Goal: Information Seeking & Learning: Learn about a topic

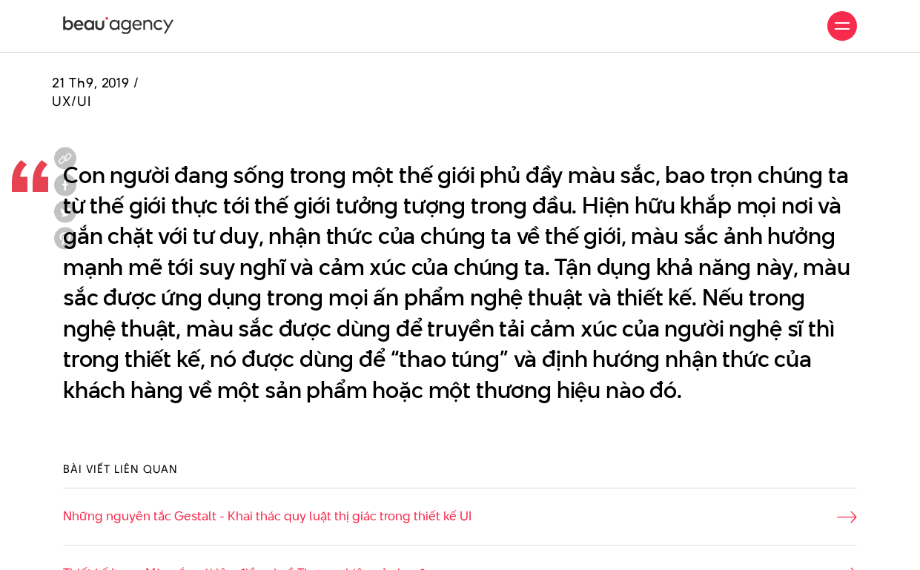
scroll to position [591, 0]
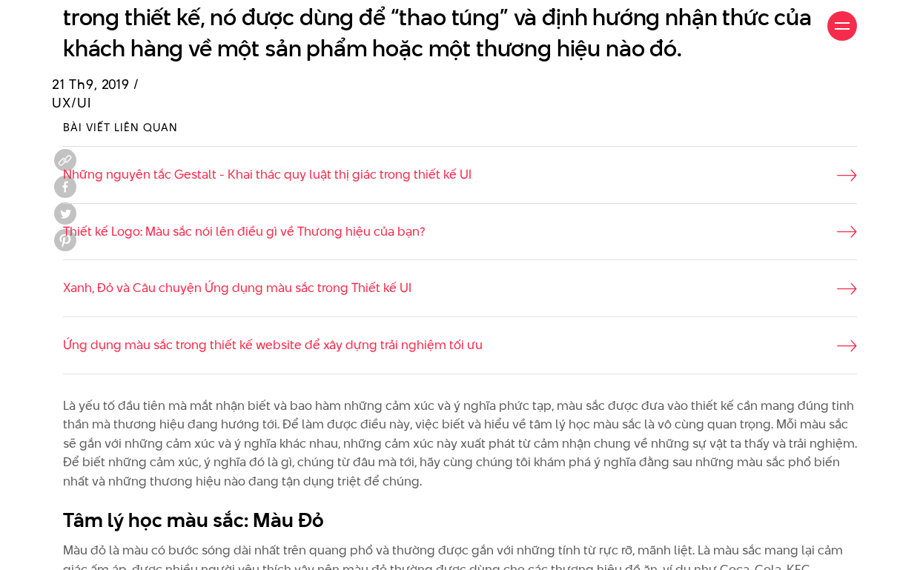
scroll to position [937, 0]
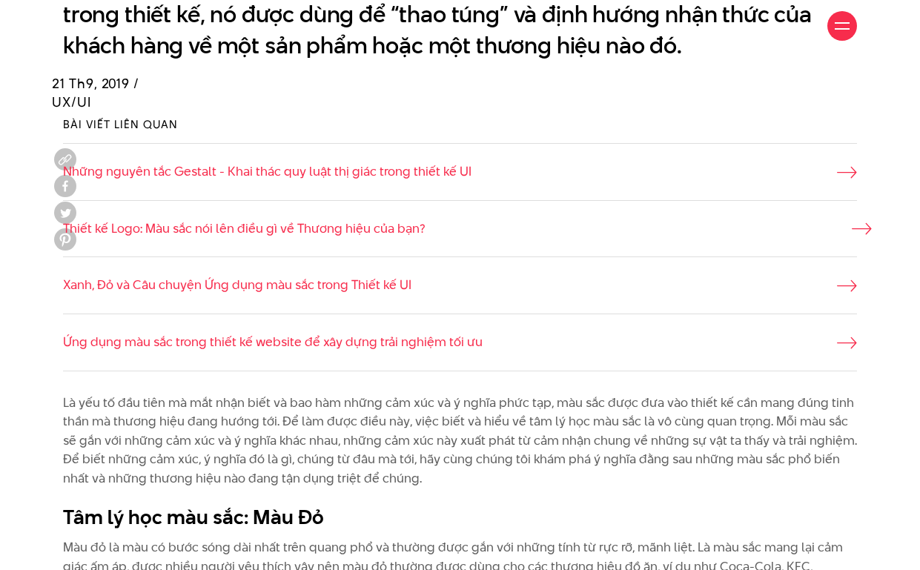
click at [409, 229] on link "Thiết kế Logo: Màu sắc nói lên điều gì về Thương hiệu của bạn?" at bounding box center [460, 228] width 794 height 19
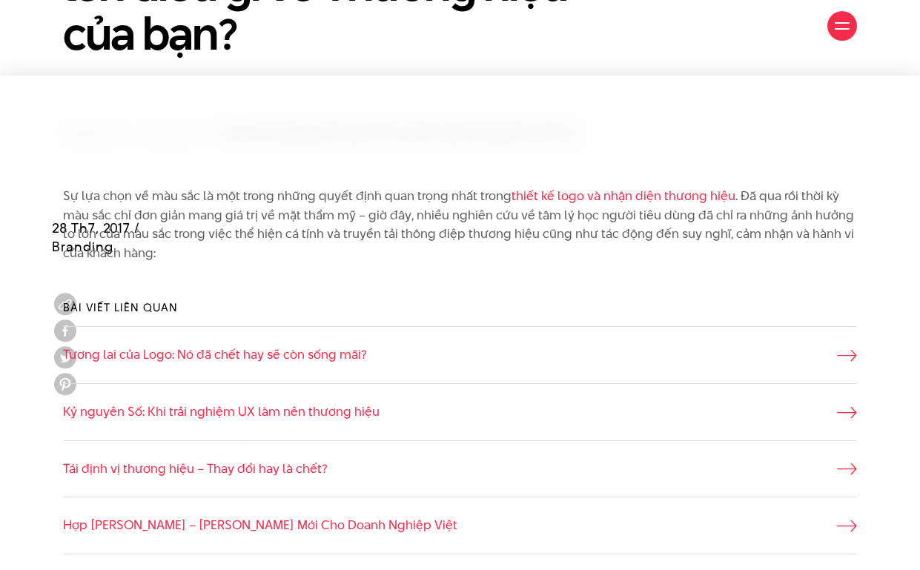
scroll to position [274, 0]
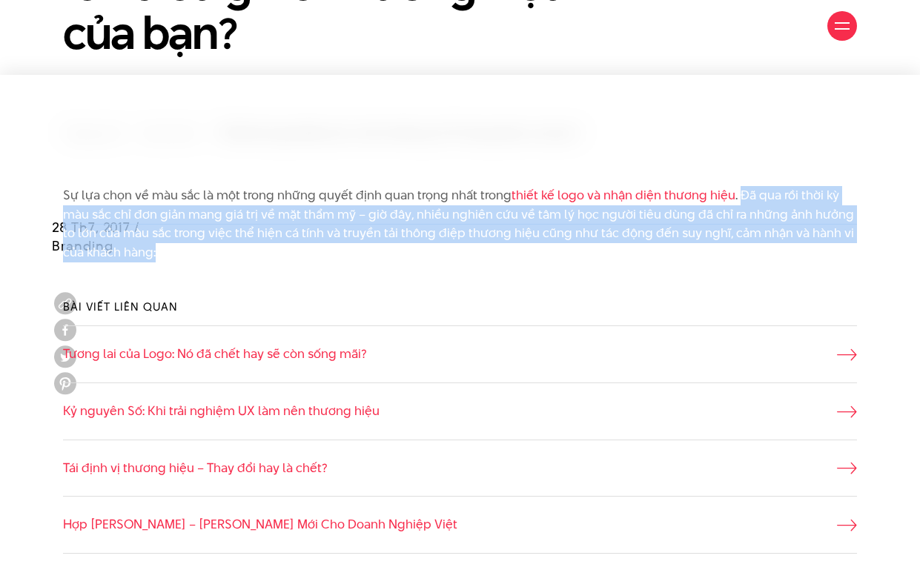
drag, startPoint x: 741, startPoint y: 194, endPoint x: 783, endPoint y: 263, distance: 80.5
click at [783, 263] on div "Sự lựa chọn về màu sắc là một trong những quyết định quan trọng nhất trong thiế…" at bounding box center [460, 231] width 816 height 90
copy p "Đã qua rồi thời kỳ màu sắc chỉ đơn giản mang giá trị về mặt thẩm mỹ – giờ đây, …"
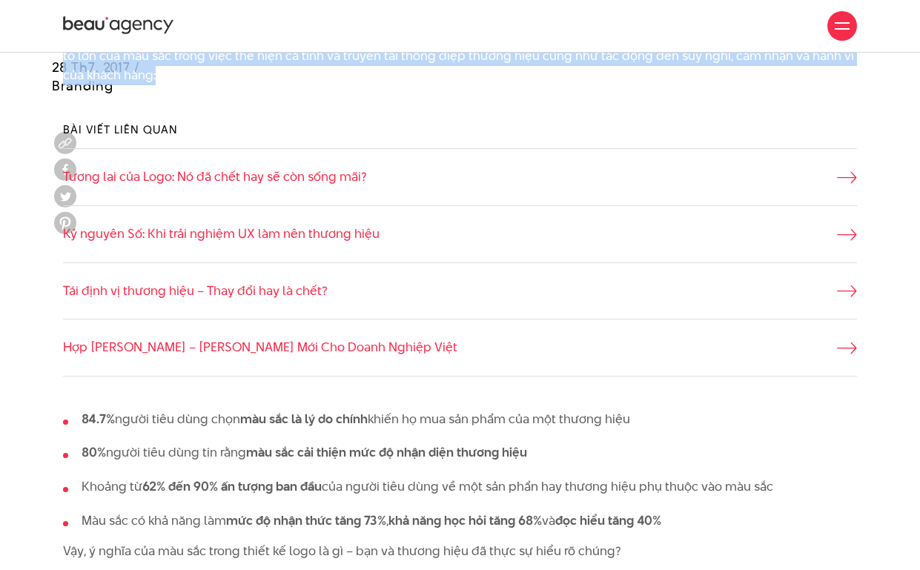
scroll to position [256, 0]
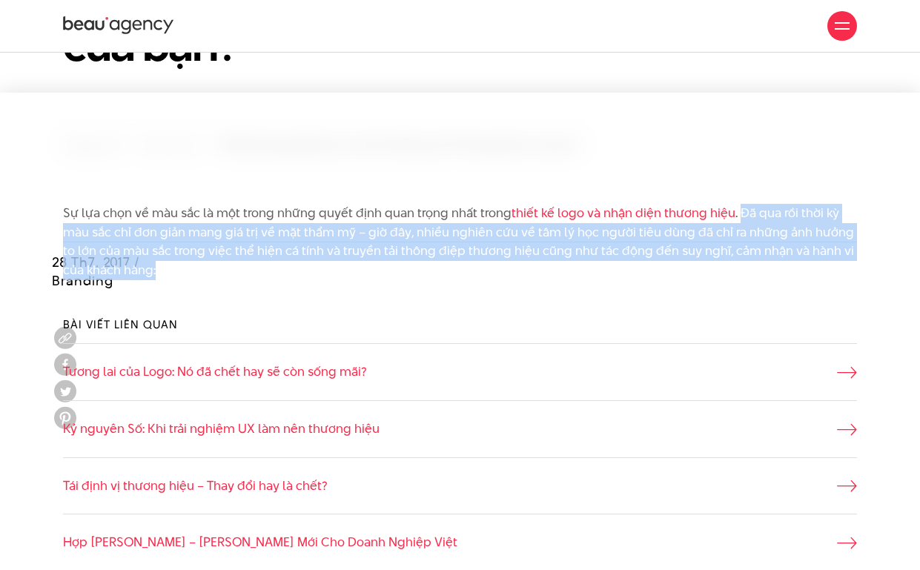
copy p "Đã qua rồi thời kỳ màu sắc chỉ đơn giản mang giá trị về mặt thẩm mỹ – giờ đây, …"
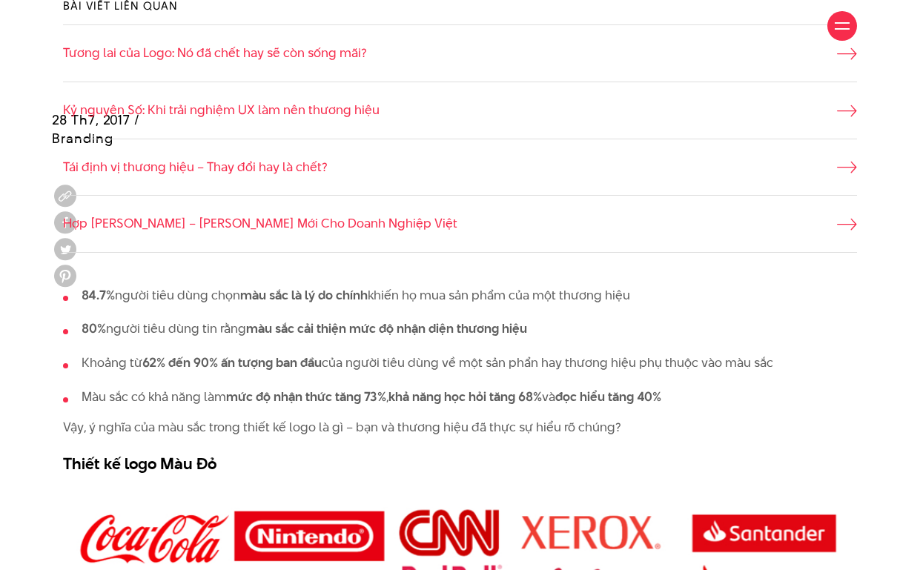
scroll to position [574, 0]
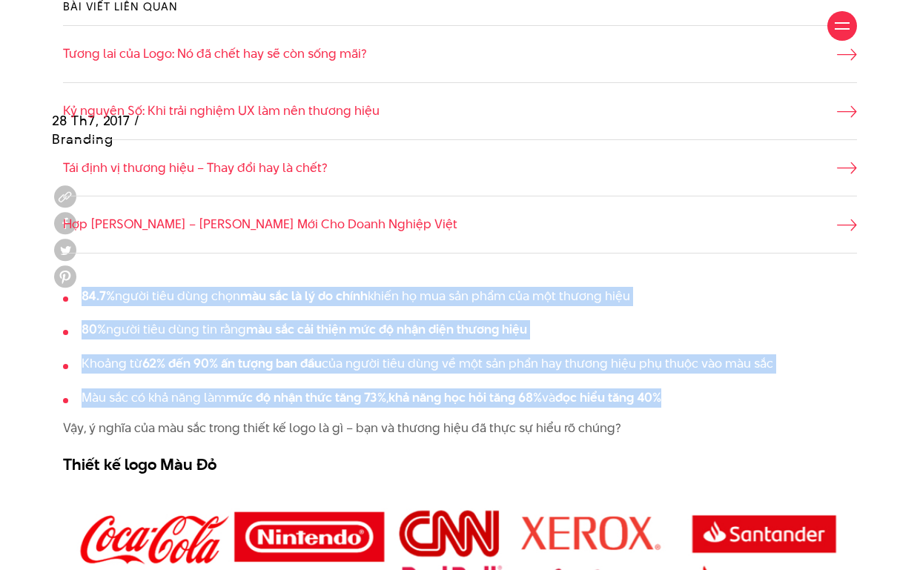
drag, startPoint x: 694, startPoint y: 405, endPoint x: 67, endPoint y: 288, distance: 638.4
click at [67, 288] on ul "84.7% người tiêu dùng chọn màu sắc là lý do chính khiến họ mua sản phẩm của một…" at bounding box center [460, 347] width 794 height 120
copy ul "84.7% người tiêu dùng chọn màu sắc là lý do chính khiến họ mua sản phẩm của một…"
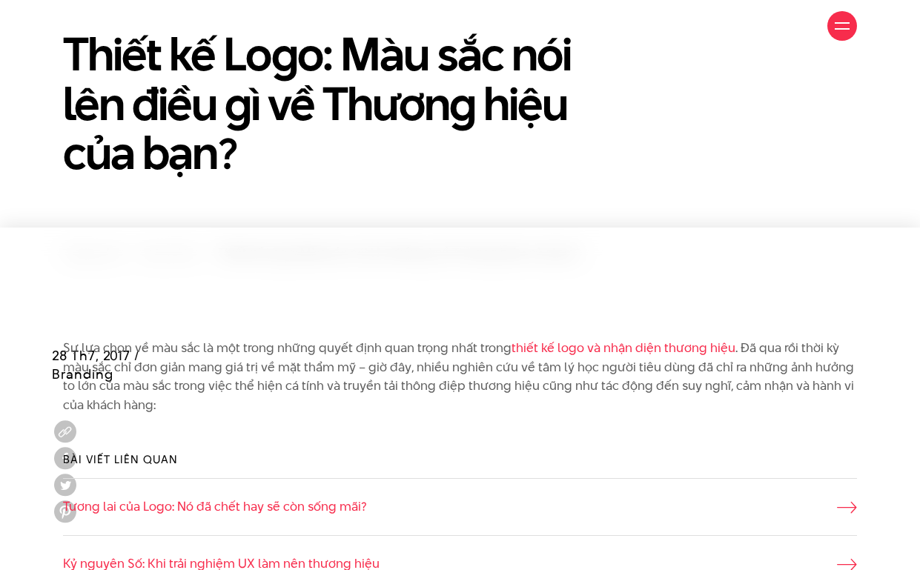
scroll to position [255, 0]
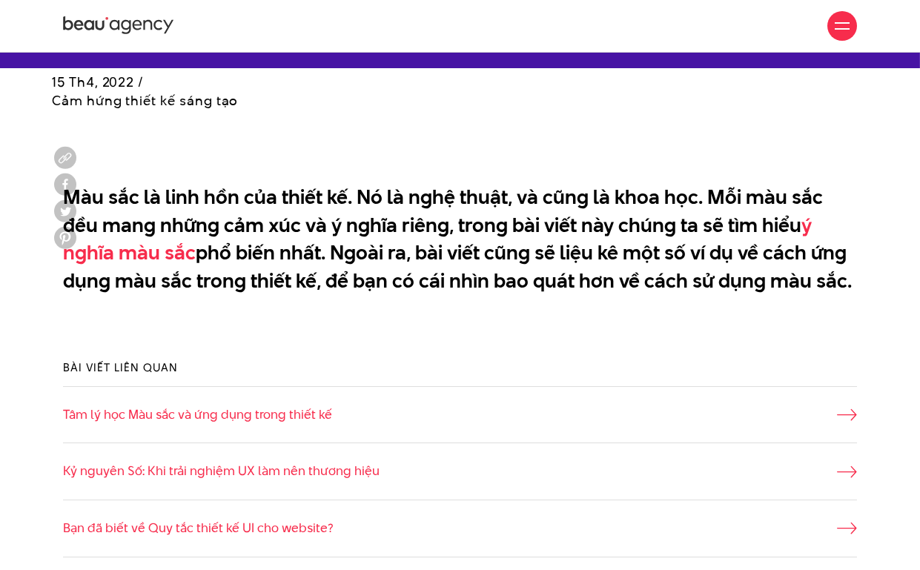
scroll to position [594, 0]
